Goal: Task Accomplishment & Management: Use online tool/utility

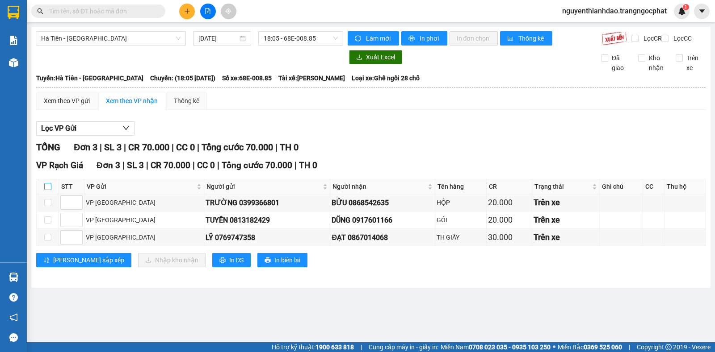
click at [49, 190] on input "checkbox" at bounding box center [47, 186] width 7 height 7
checkbox input "true"
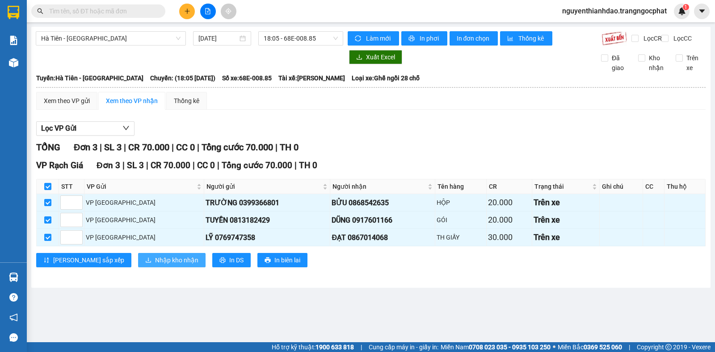
click at [155, 265] on span "Nhập kho nhận" at bounding box center [176, 260] width 43 height 10
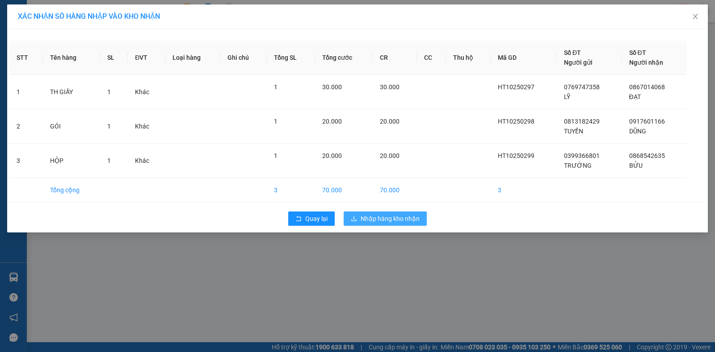
click at [385, 219] on span "Nhập hàng kho nhận" at bounding box center [389, 219] width 59 height 10
